Goal: Task Accomplishment & Management: Manage account settings

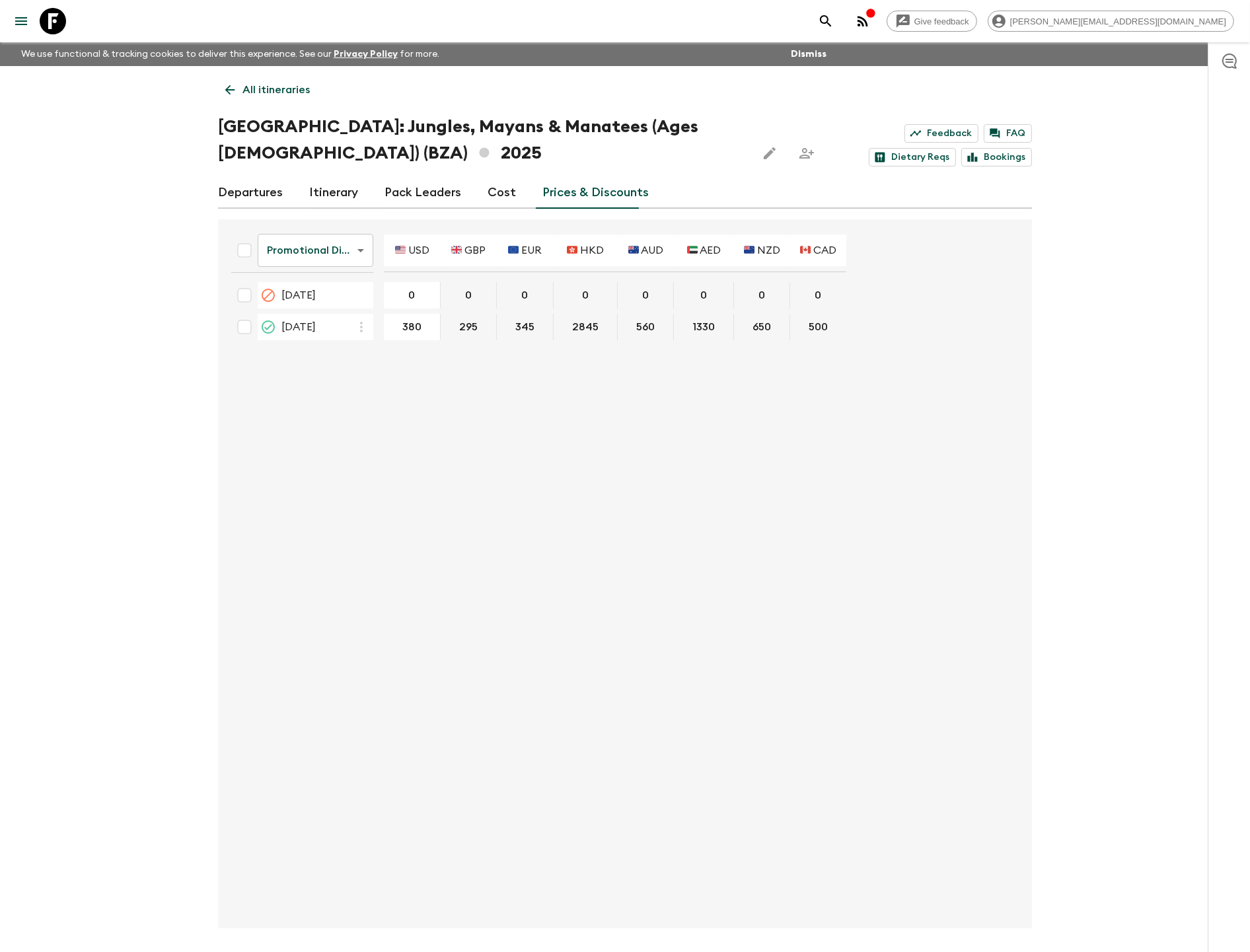
click at [215, 93] on div "All itineraries [GEOGRAPHIC_DATA]: Jungles, Mayans & Manatees (Ages [DEMOGRAPHI…" at bounding box center [625, 497] width 845 height 862
click at [252, 85] on p "All itineraries" at bounding box center [276, 89] width 67 height 15
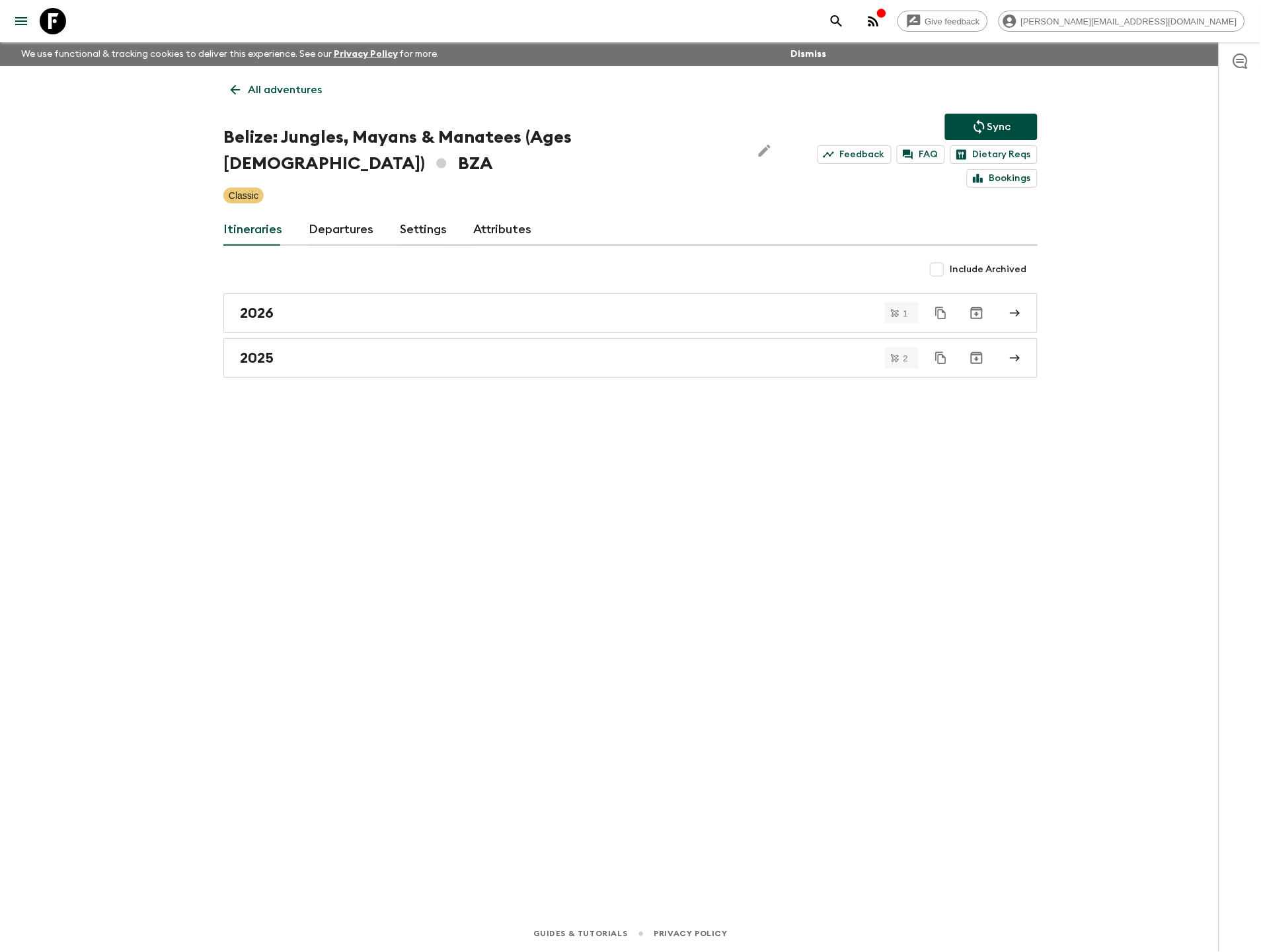
click at [286, 85] on p "All adventures" at bounding box center [285, 89] width 74 height 15
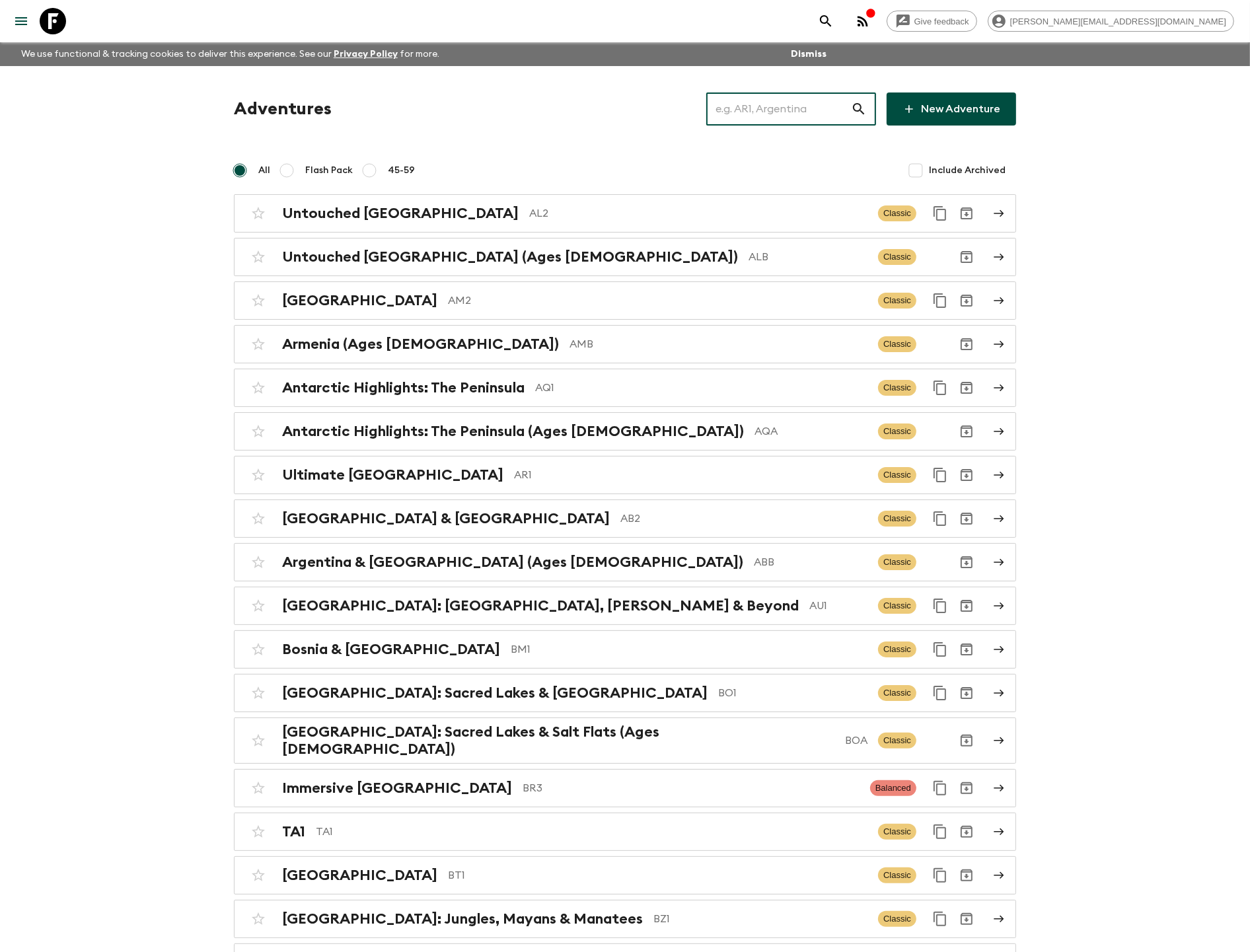
click at [743, 107] on input "text" at bounding box center [778, 109] width 145 height 37
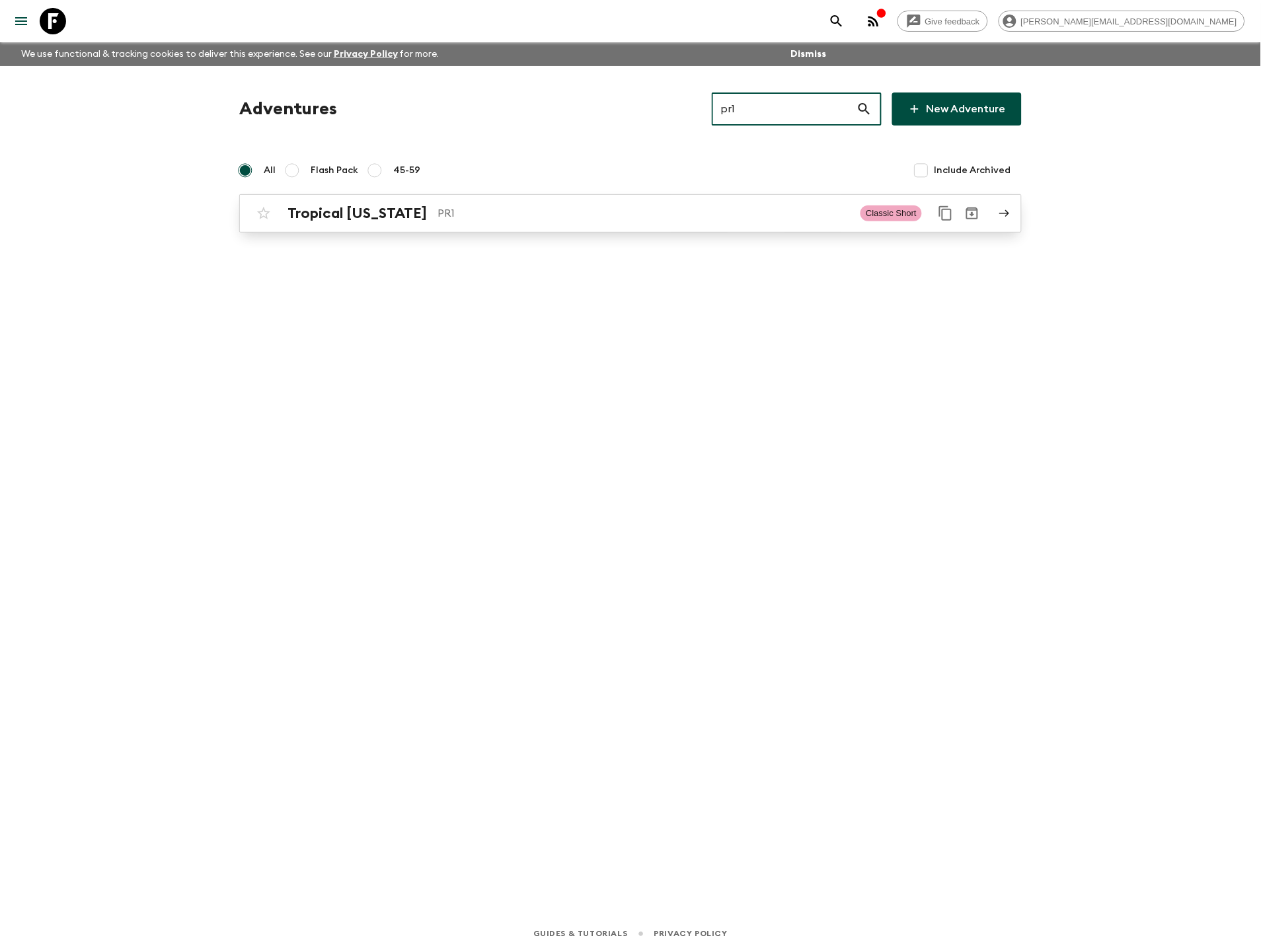
type input "pr1"
click at [426, 214] on div "Tropical [US_STATE] PR1" at bounding box center [568, 213] width 562 height 17
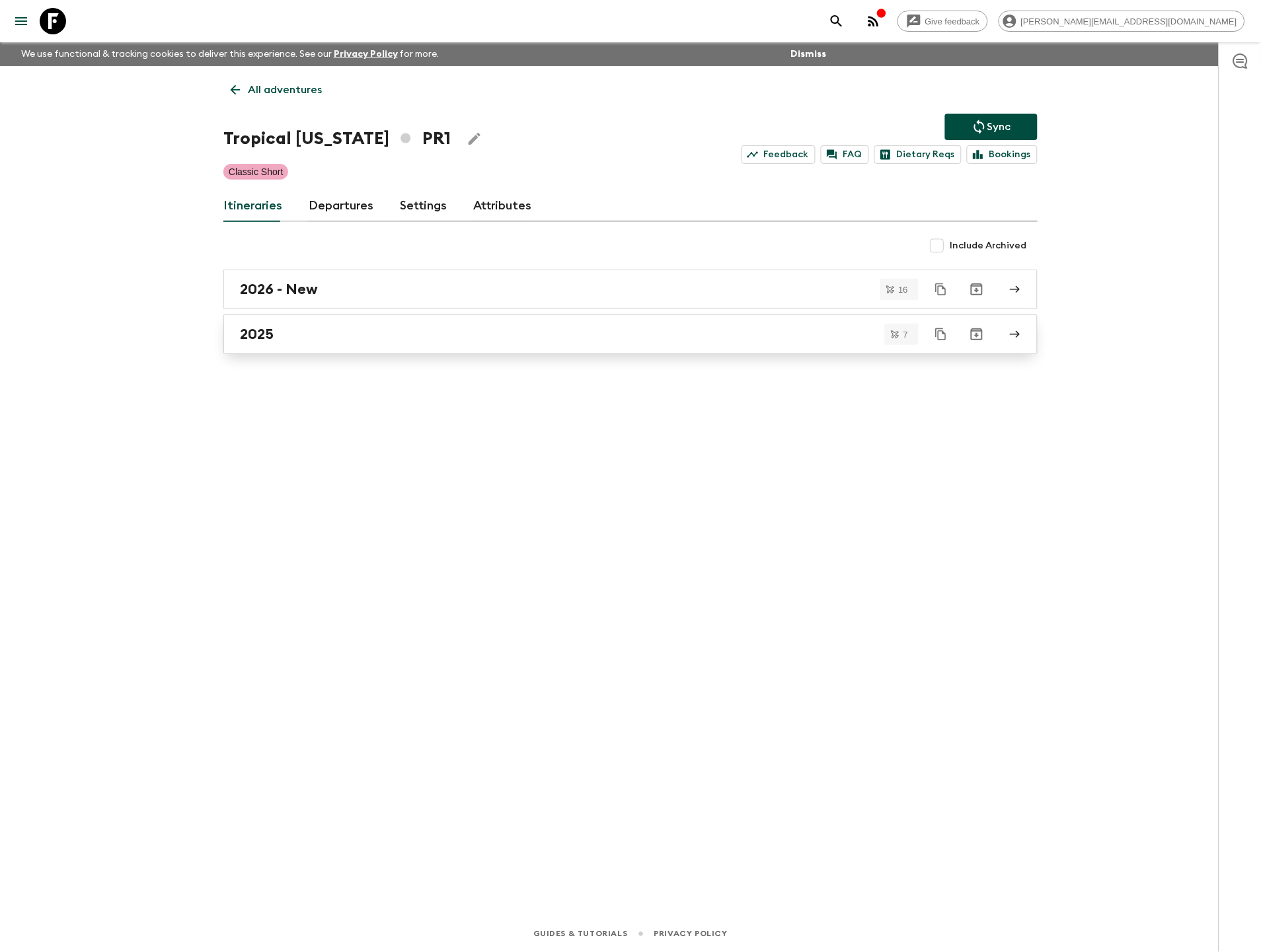
click at [342, 334] on div "2025" at bounding box center [617, 334] width 756 height 17
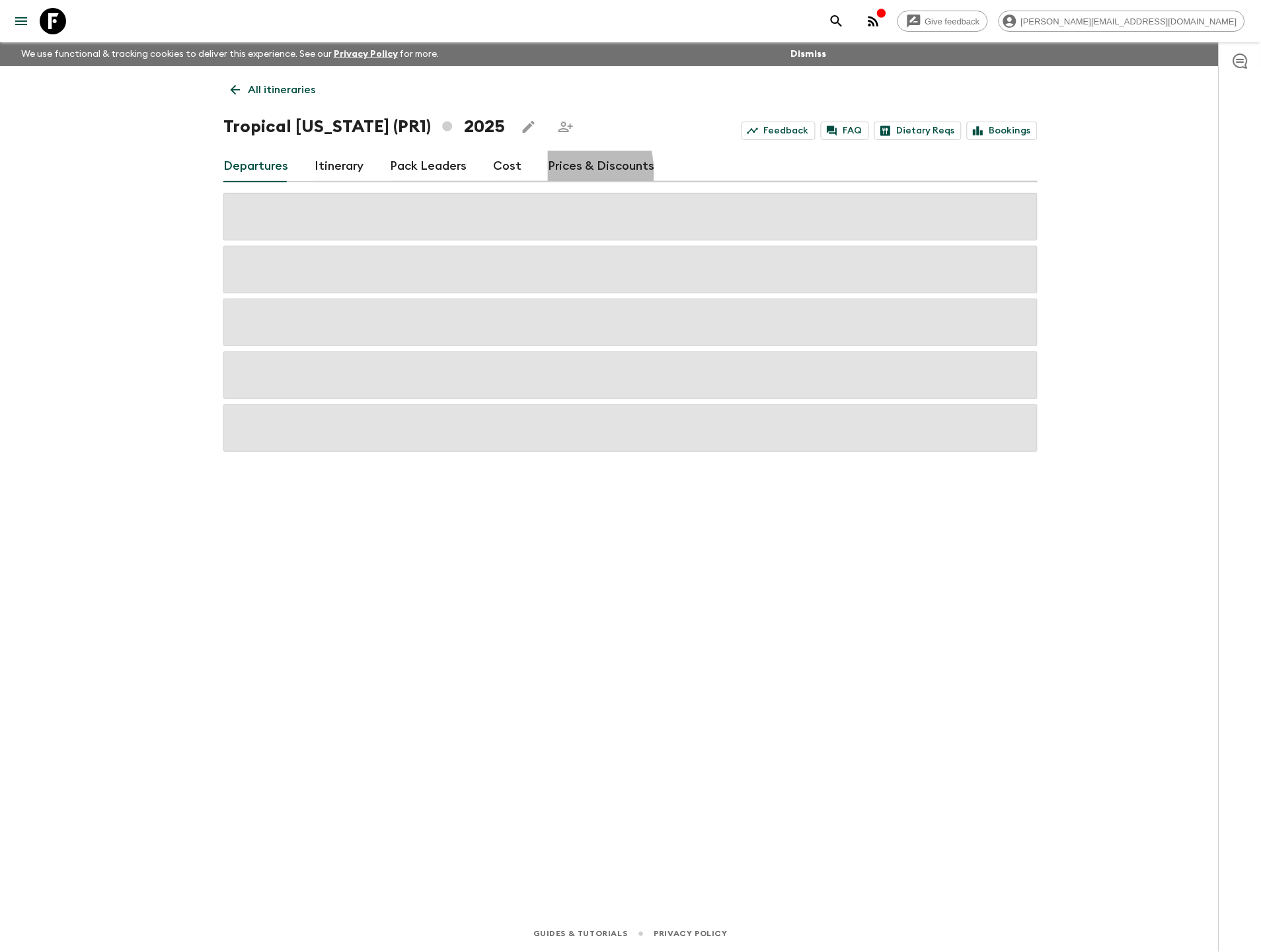
click at [550, 173] on link "Prices & Discounts" at bounding box center [600, 166] width 106 height 32
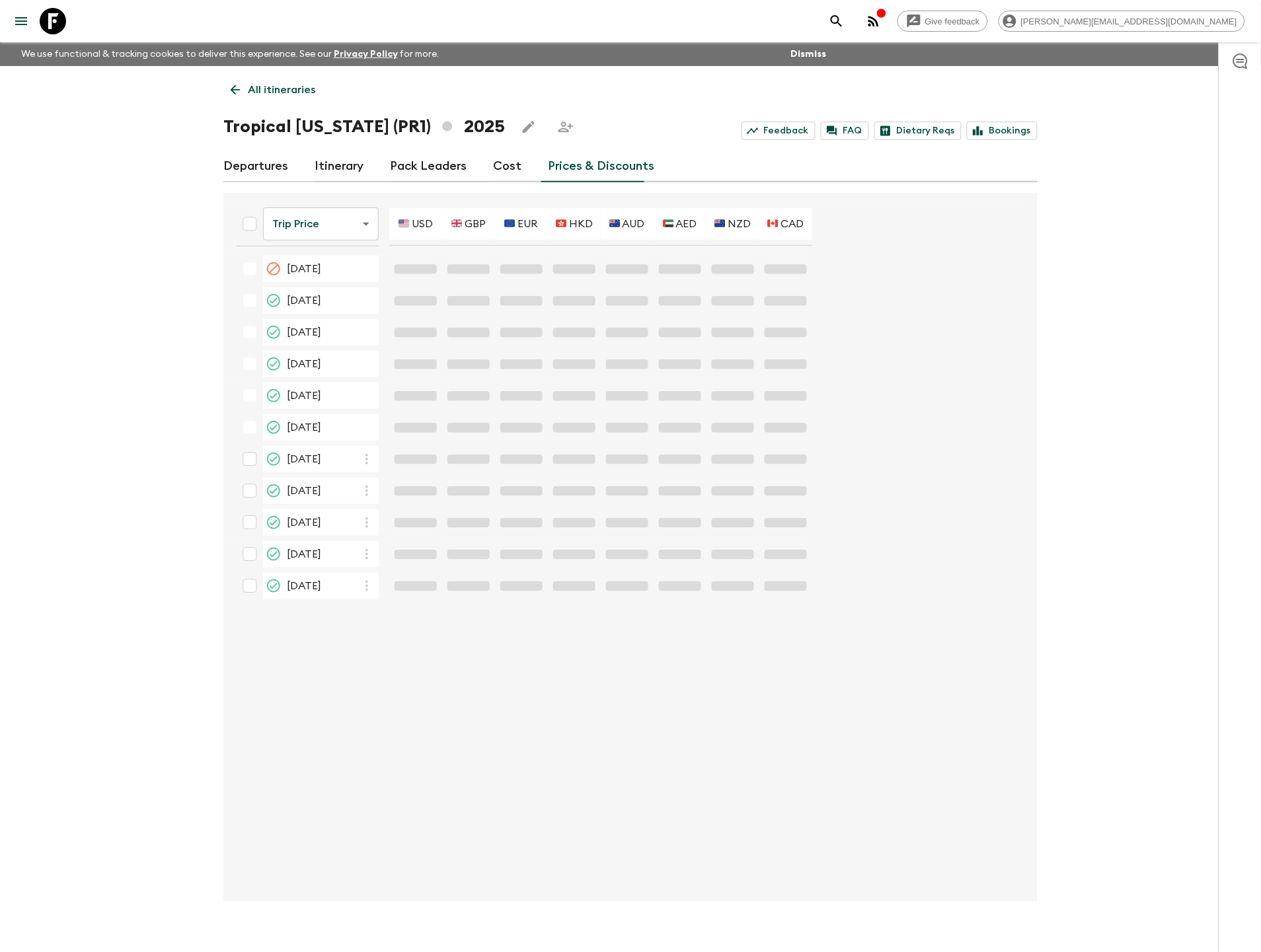
click at [315, 221] on body "Give feedback [PERSON_NAME][EMAIL_ADDRESS][DOMAIN_NAME] We use functional & tra…" at bounding box center [630, 487] width 1261 height 975
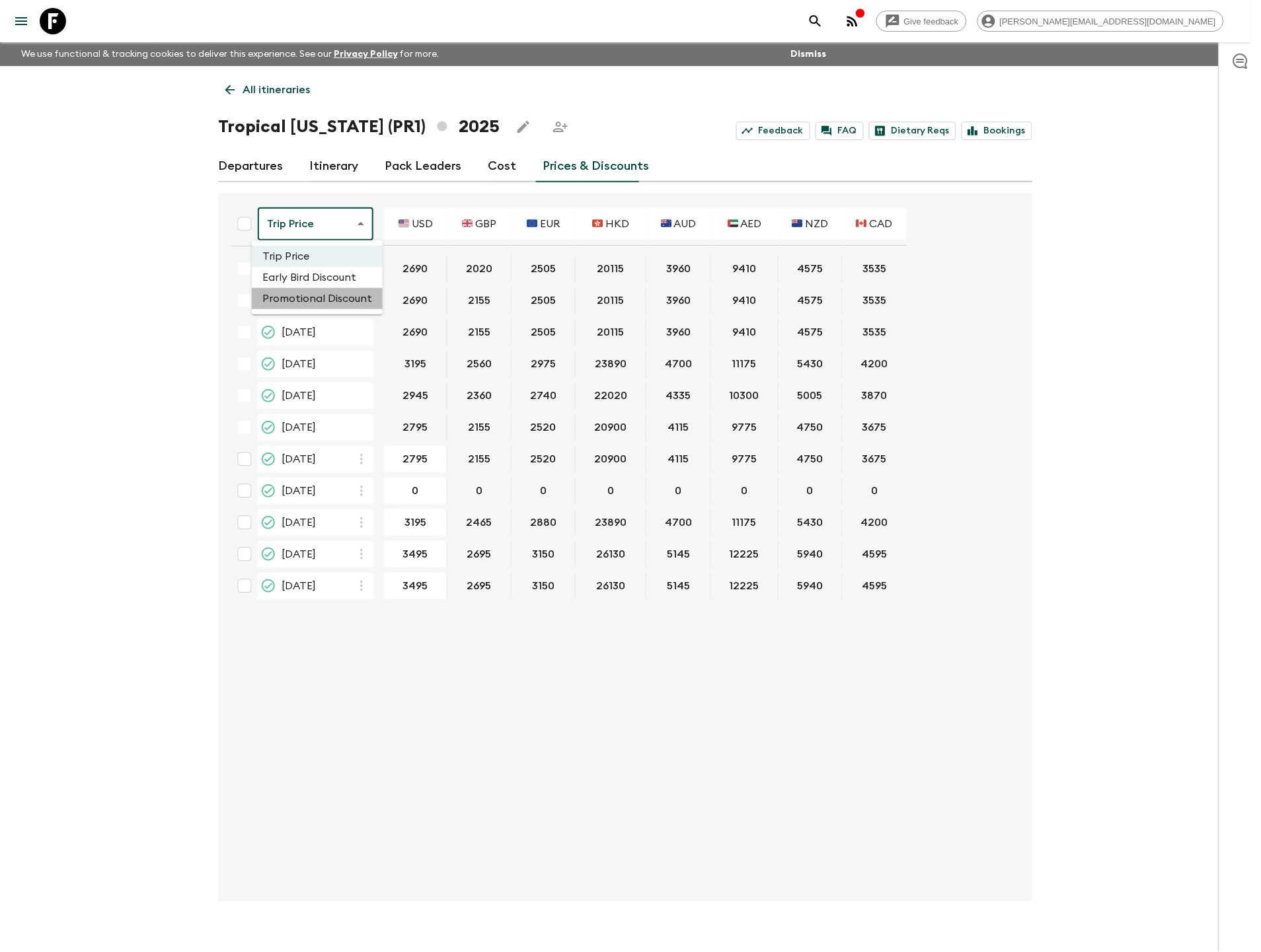
click at [321, 297] on li "Promotional Discount" at bounding box center [317, 298] width 131 height 21
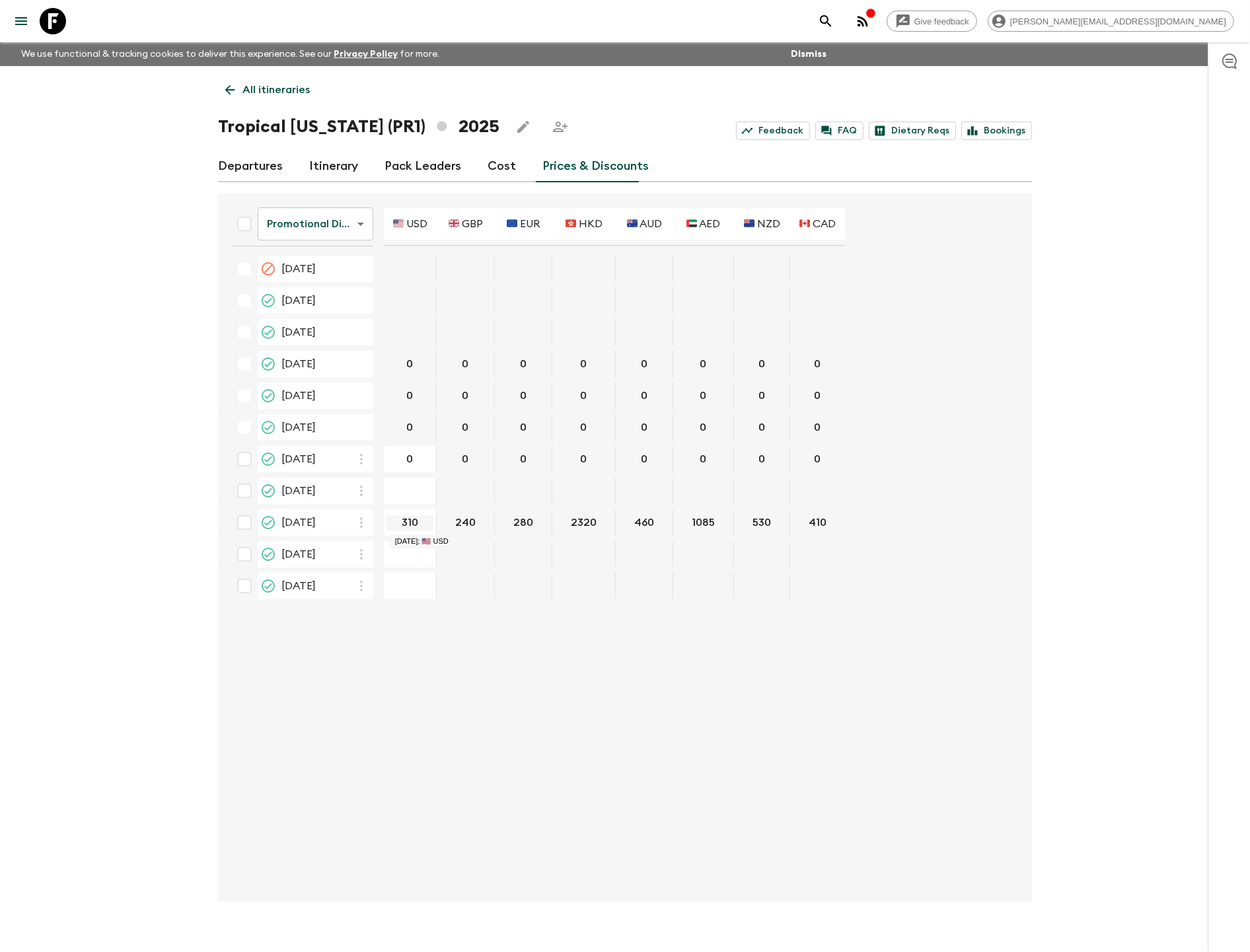
type input "0"
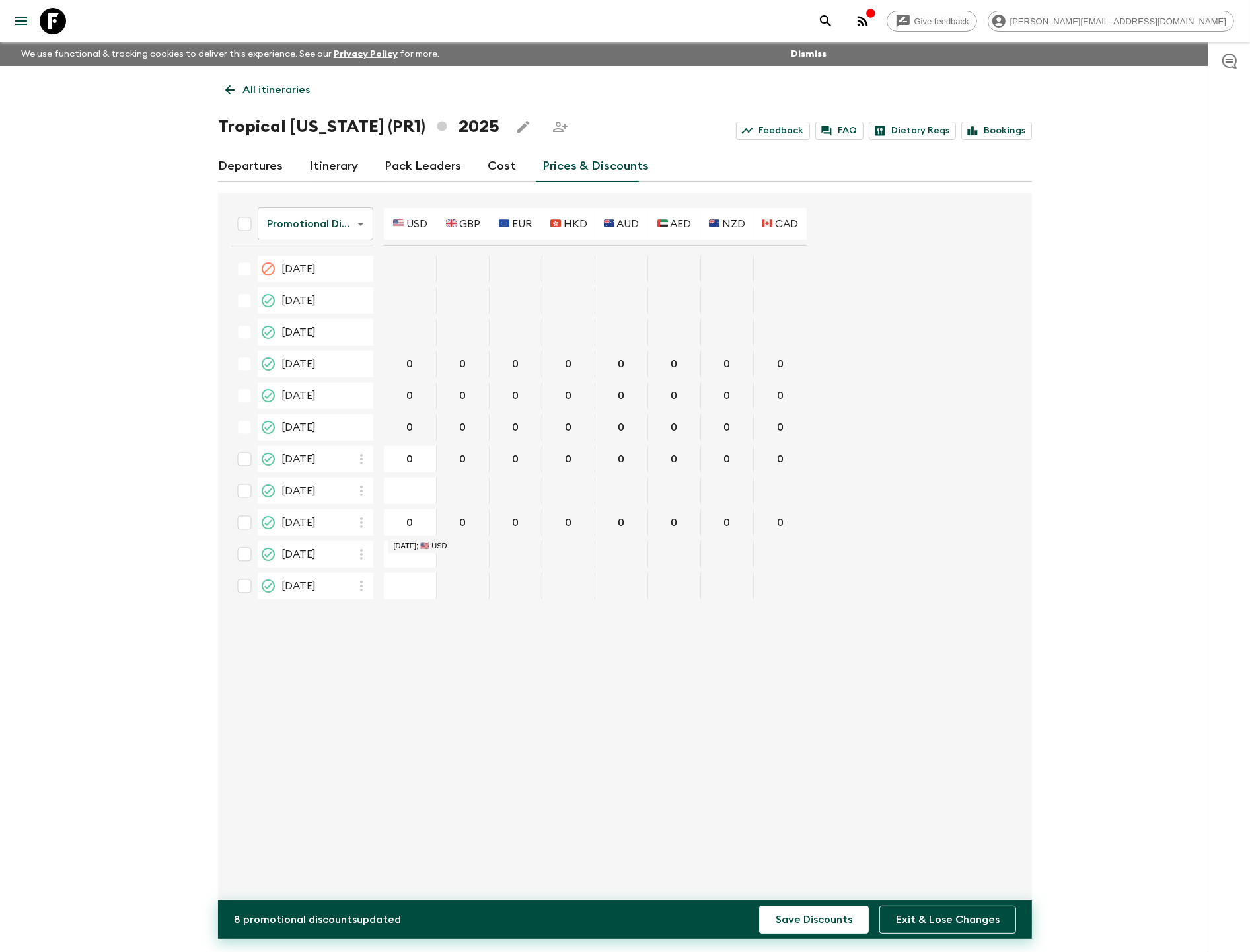
click at [759, 906] on button "Save Discounts" at bounding box center [814, 919] width 110 height 28
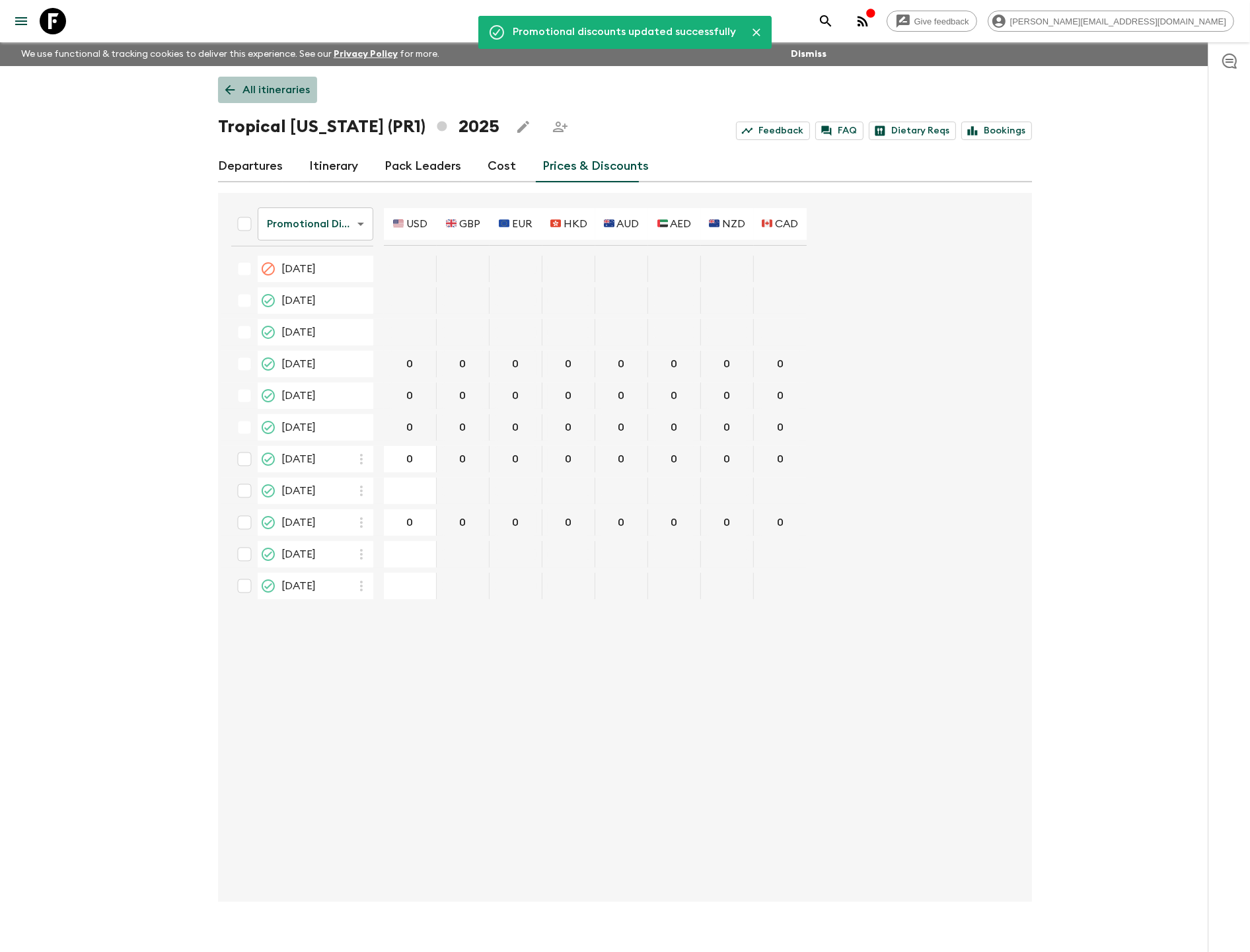
click at [243, 93] on p "All itineraries" at bounding box center [276, 89] width 67 height 15
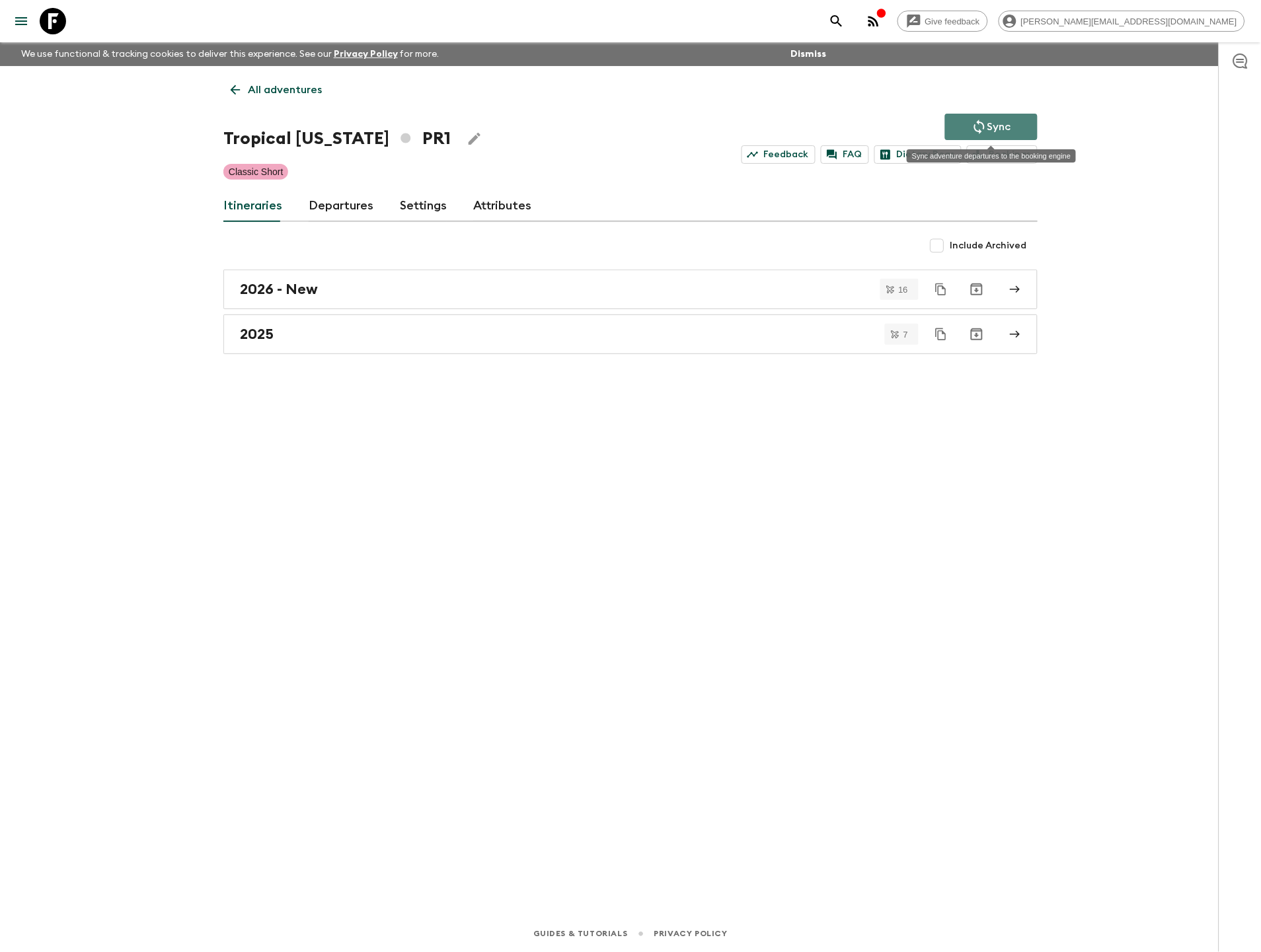
click at [993, 122] on p "Sync" at bounding box center [999, 126] width 24 height 15
click at [983, 125] on icon "Sync adventure departures to the booking engine" at bounding box center [979, 127] width 11 height 15
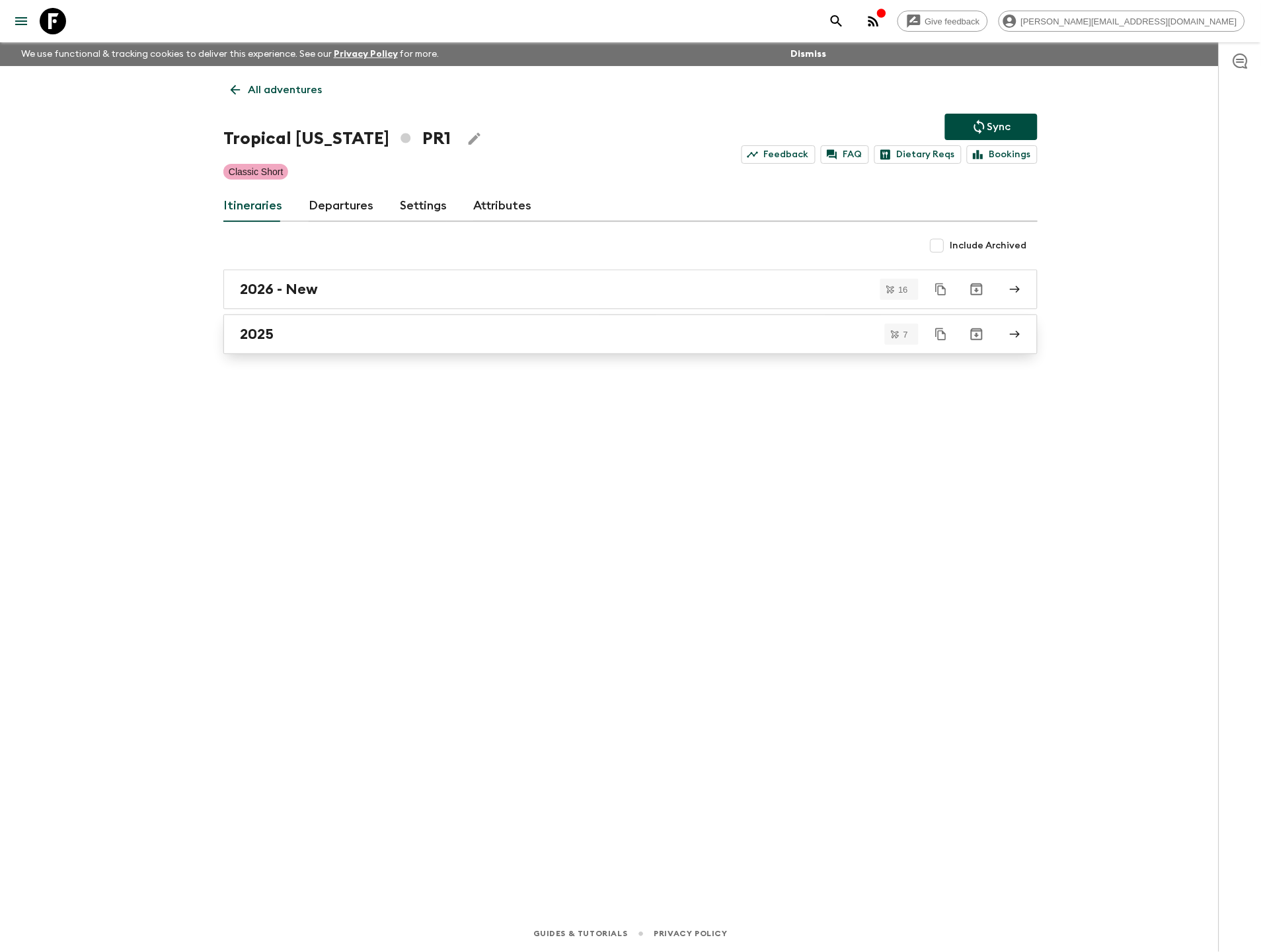
click at [410, 322] on link "2025" at bounding box center [630, 335] width 814 height 40
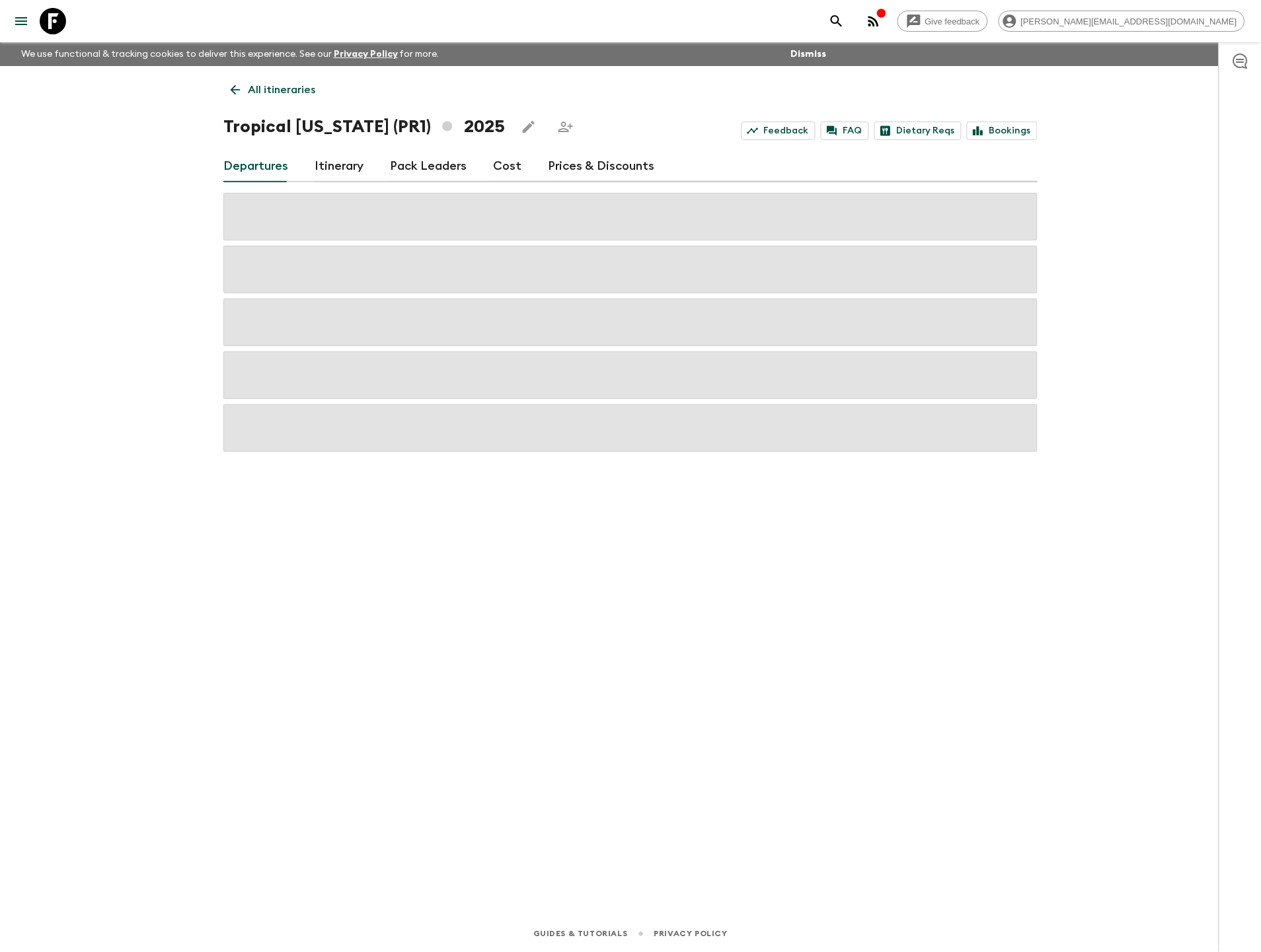
click at [613, 176] on link "Prices & Discounts" at bounding box center [600, 166] width 106 height 32
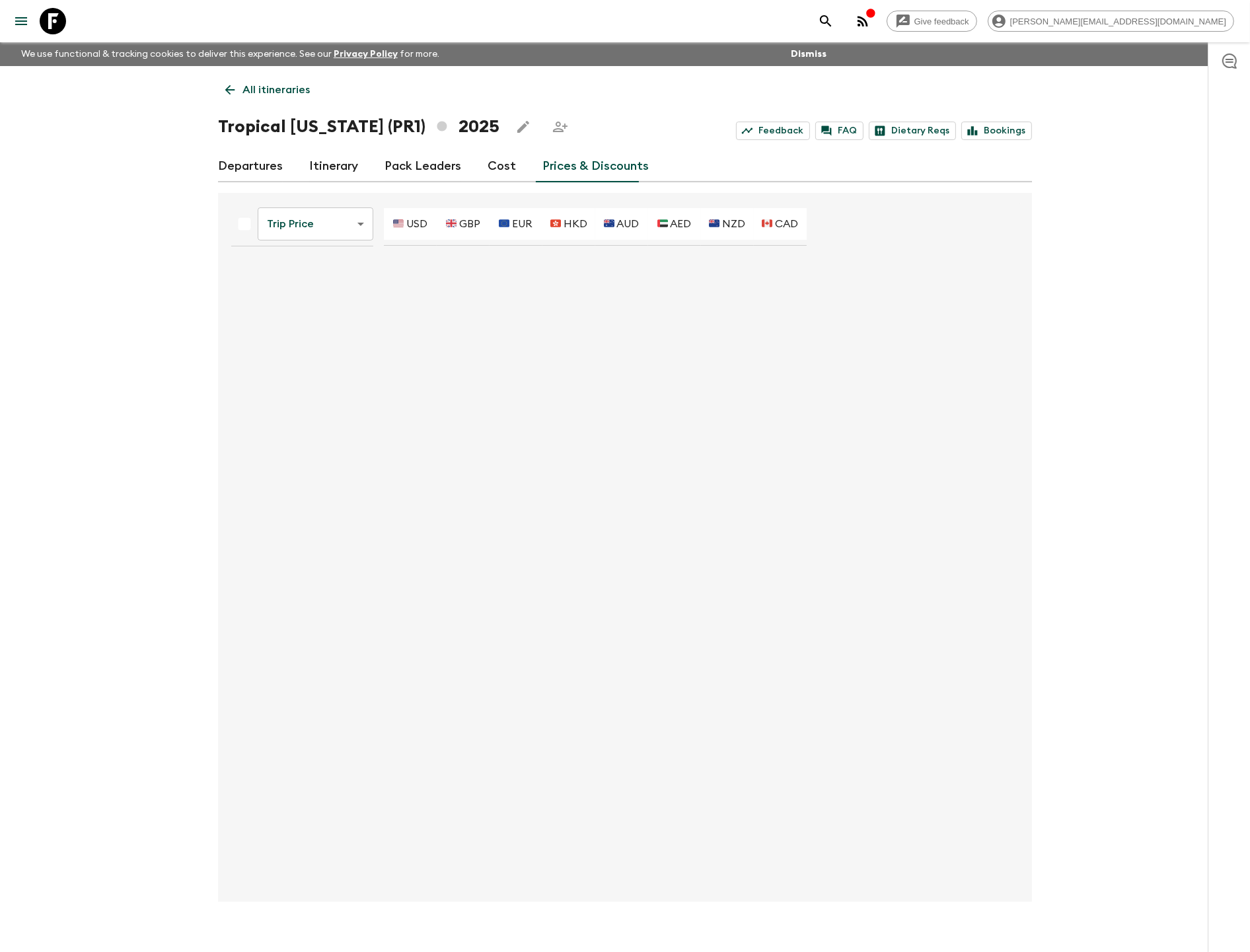
click at [342, 225] on body "Give feedback [PERSON_NAME][EMAIL_ADDRESS][DOMAIN_NAME] We use functional & tra…" at bounding box center [625, 487] width 1250 height 975
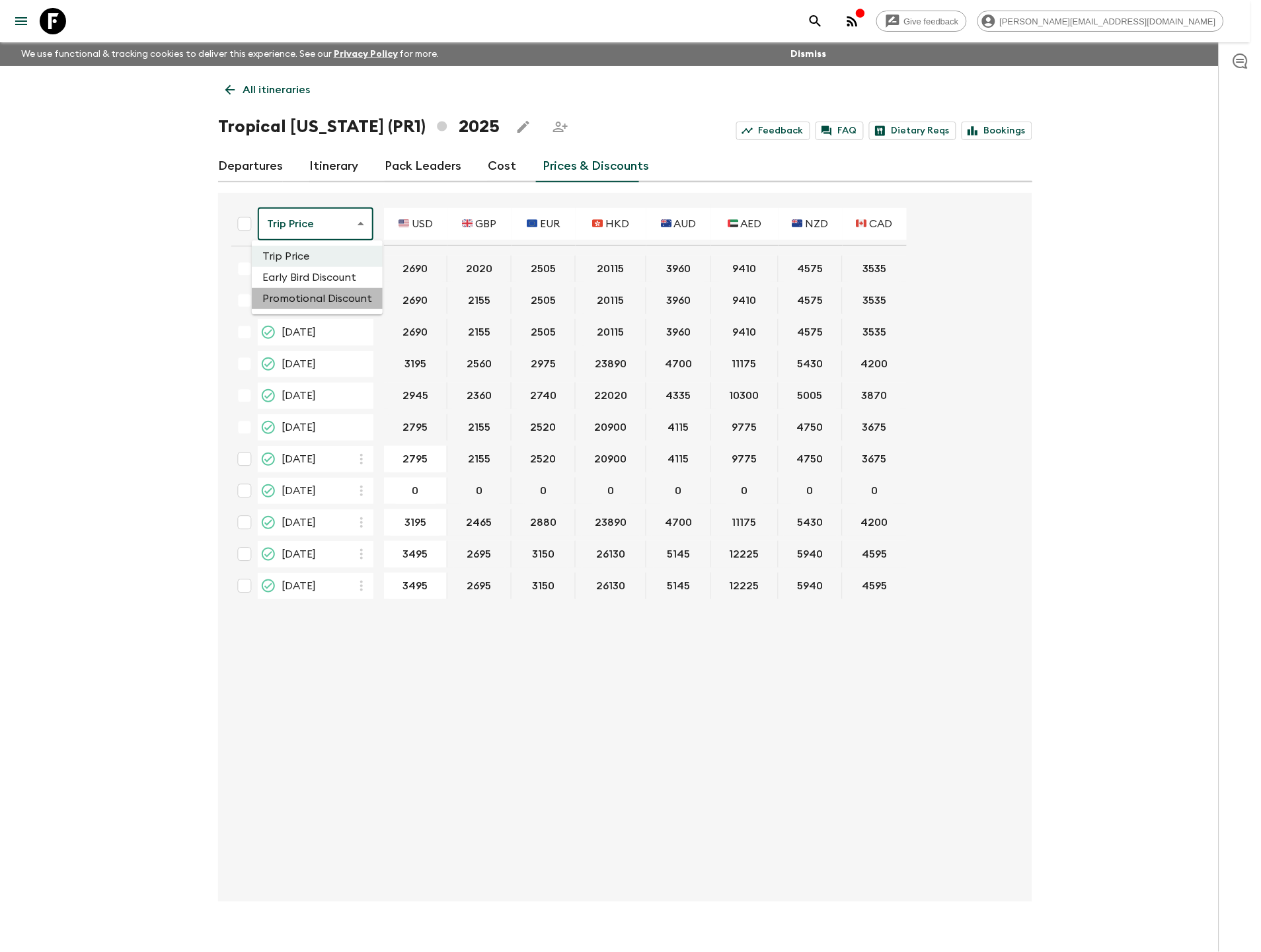
click at [334, 296] on li "Promotional Discount" at bounding box center [317, 298] width 131 height 21
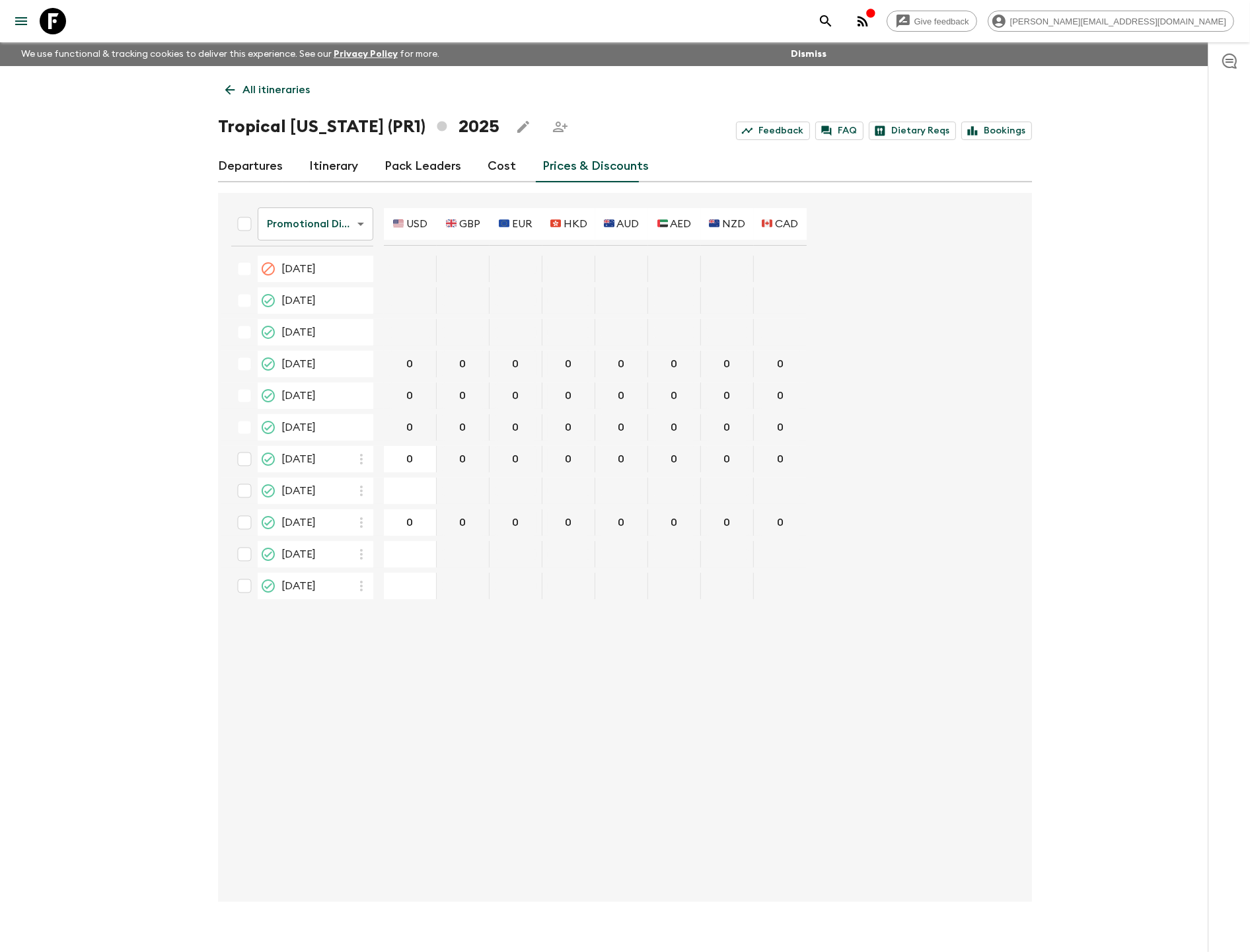
click at [271, 95] on p "All itineraries" at bounding box center [276, 89] width 67 height 15
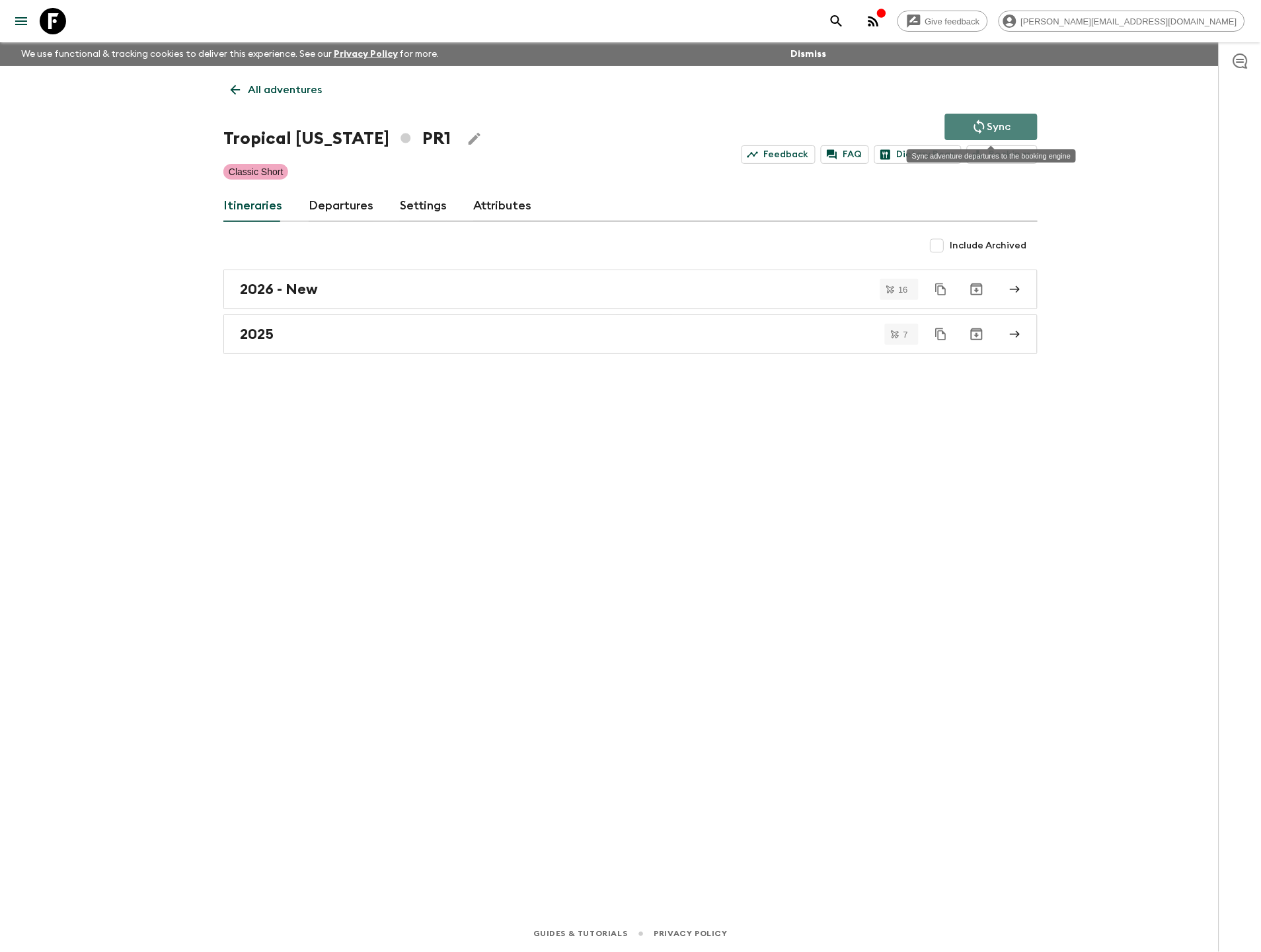
click at [955, 122] on button "Sync" at bounding box center [991, 126] width 93 height 26
